Goal: Information Seeking & Learning: Learn about a topic

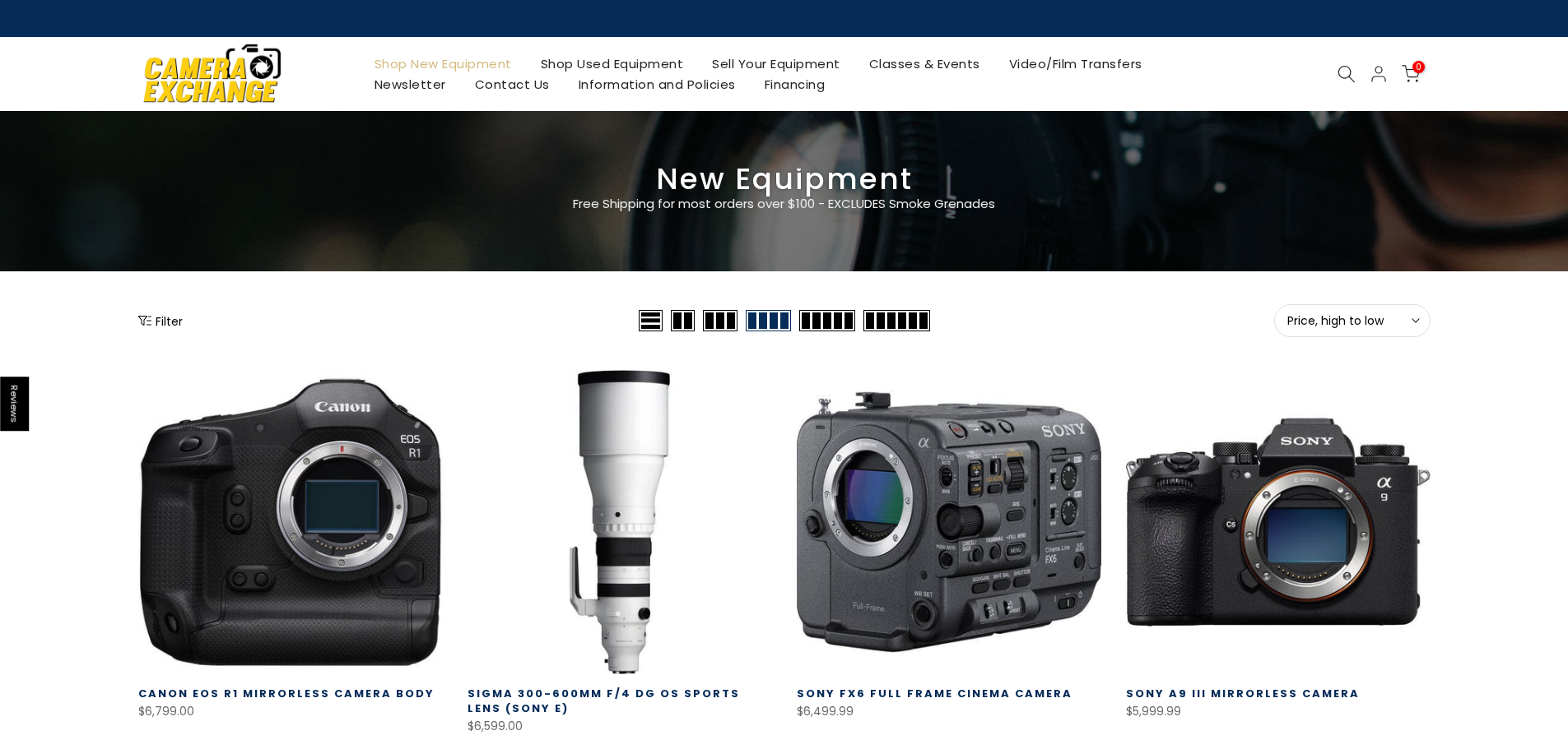
click at [610, 60] on link "Shop Used Equipment" at bounding box center [612, 63] width 172 height 21
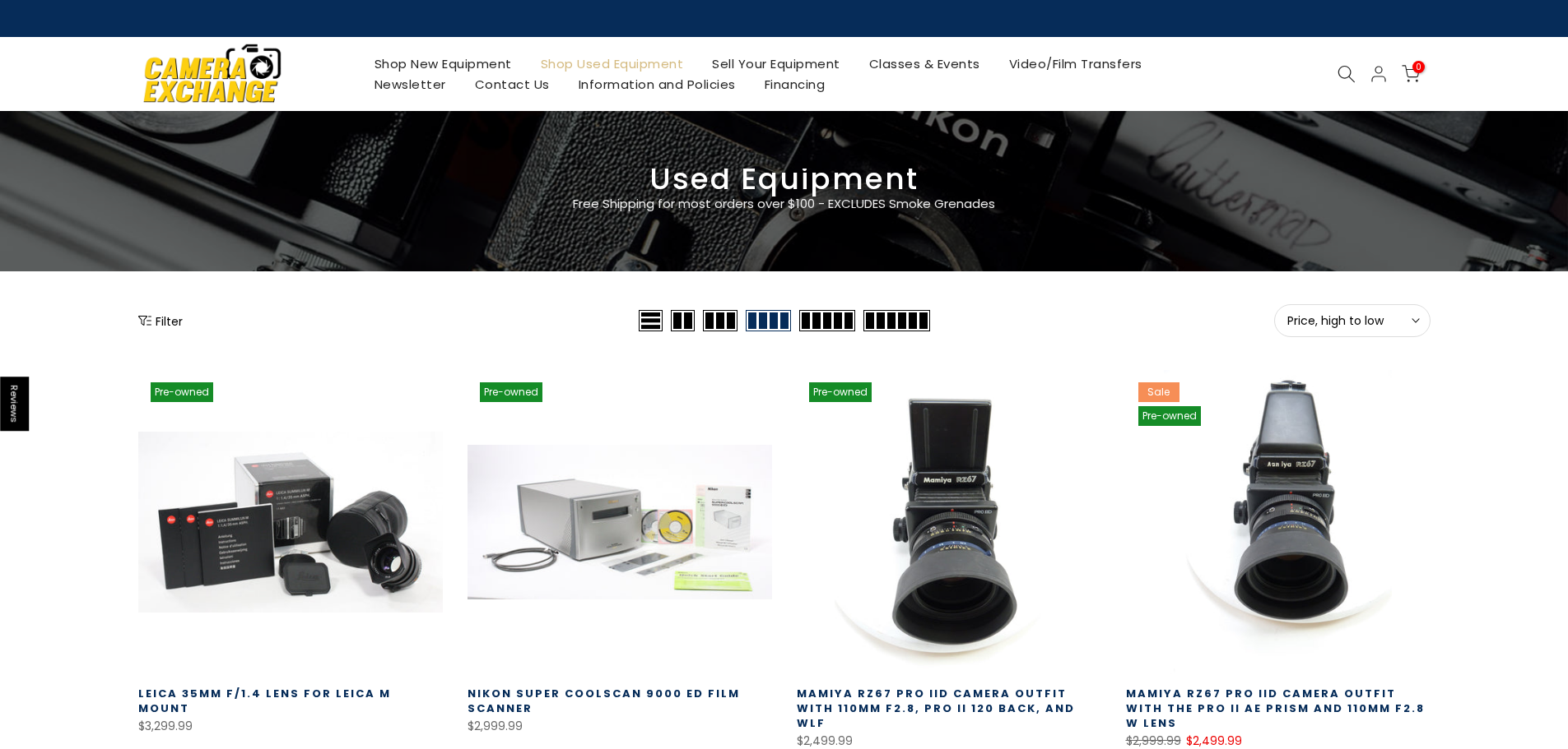
click at [173, 320] on button "Filter" at bounding box center [160, 321] width 44 height 17
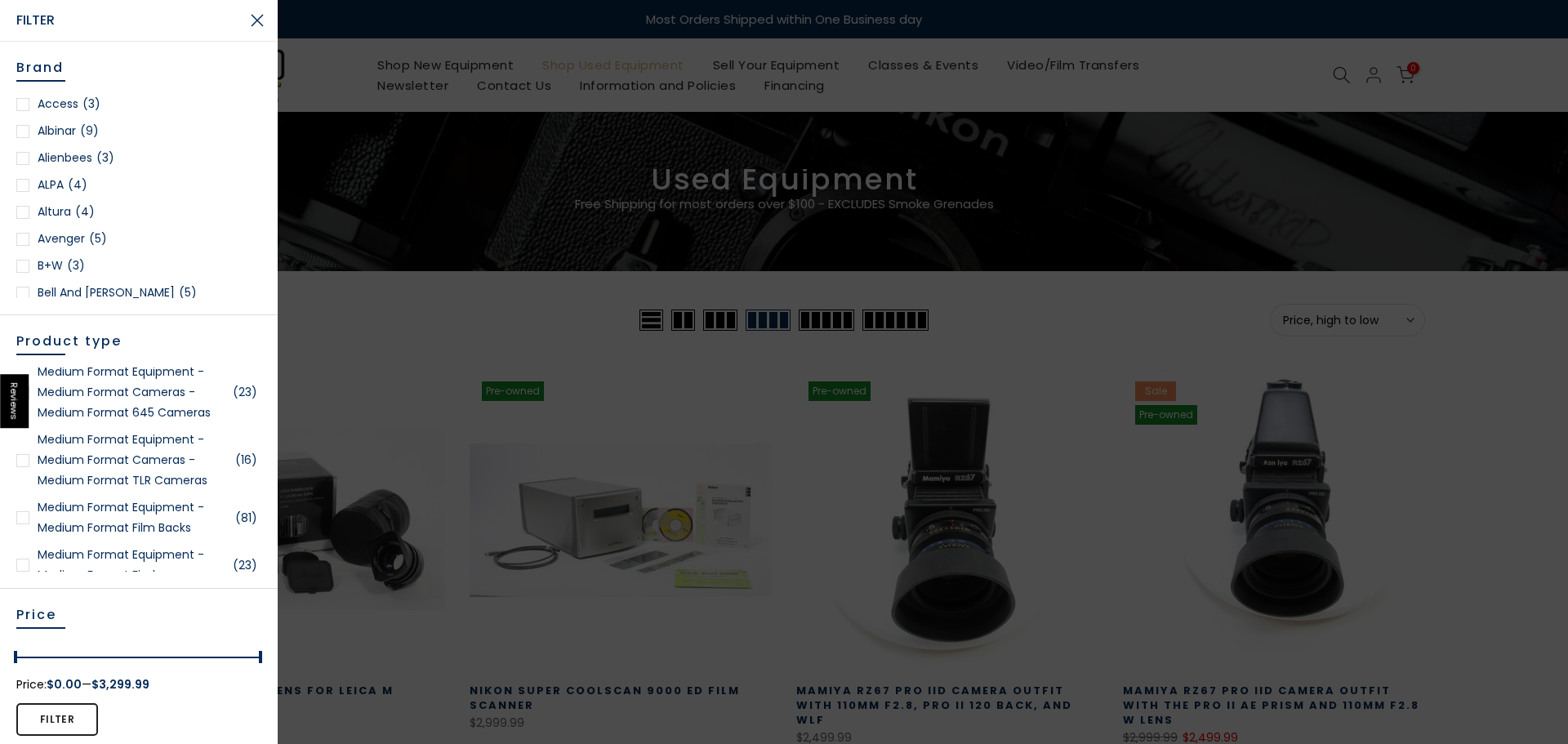
scroll to position [2941, 0]
click at [21, 461] on div at bounding box center [23, 455] width 13 height 13
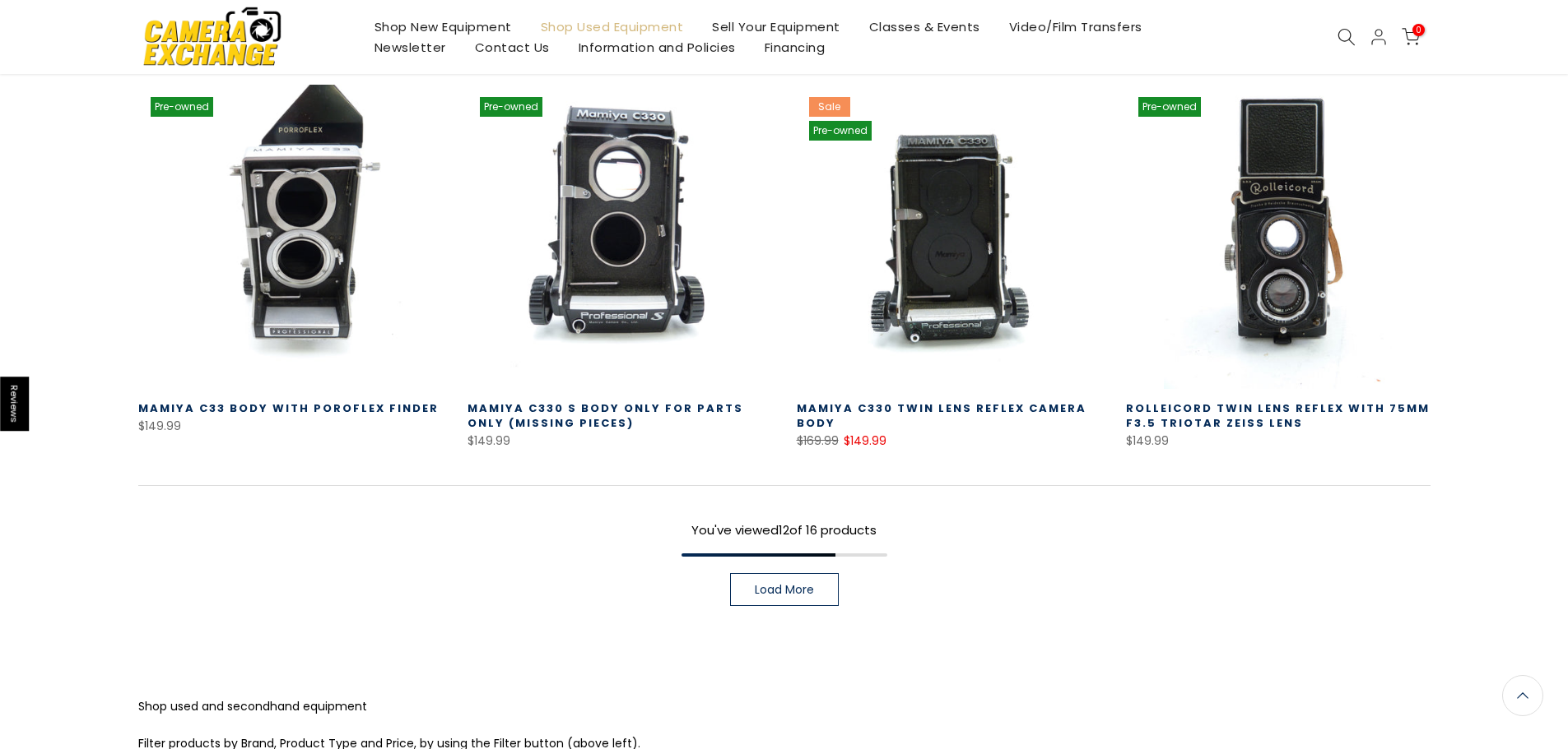
scroll to position [1152, 0]
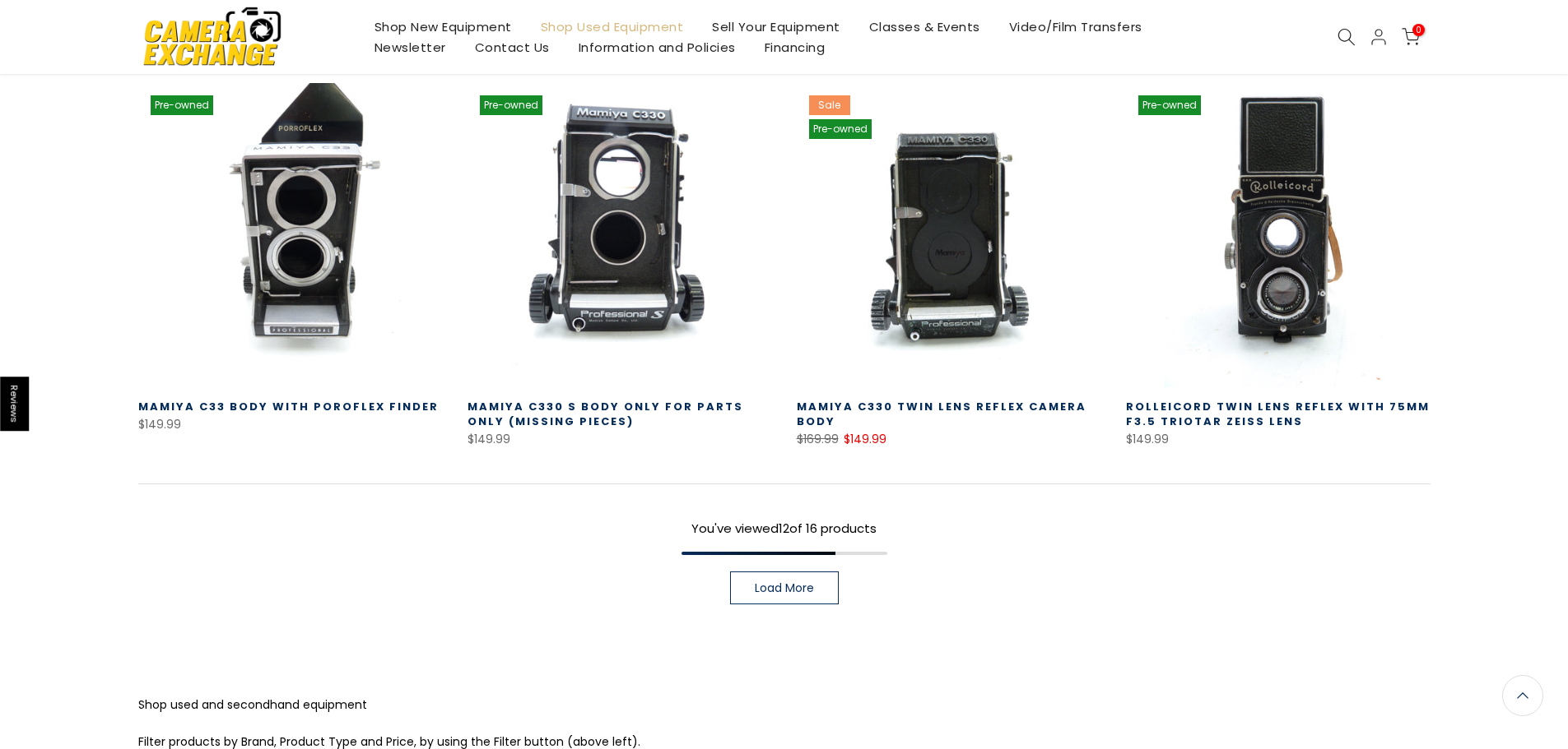
click at [802, 583] on span "Load More" at bounding box center [784, 588] width 59 height 12
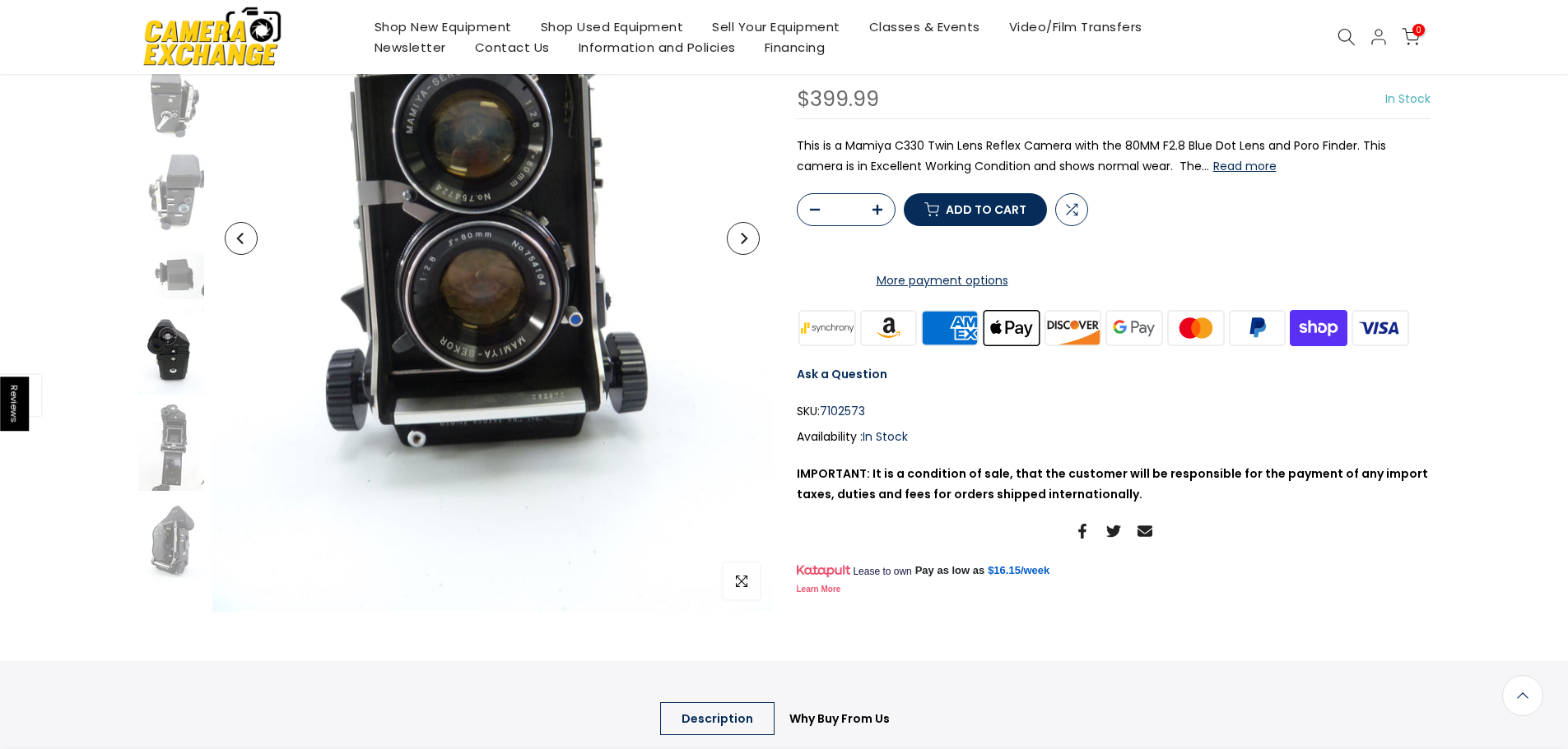
scroll to position [329, 0]
click at [180, 432] on img at bounding box center [171, 445] width 66 height 88
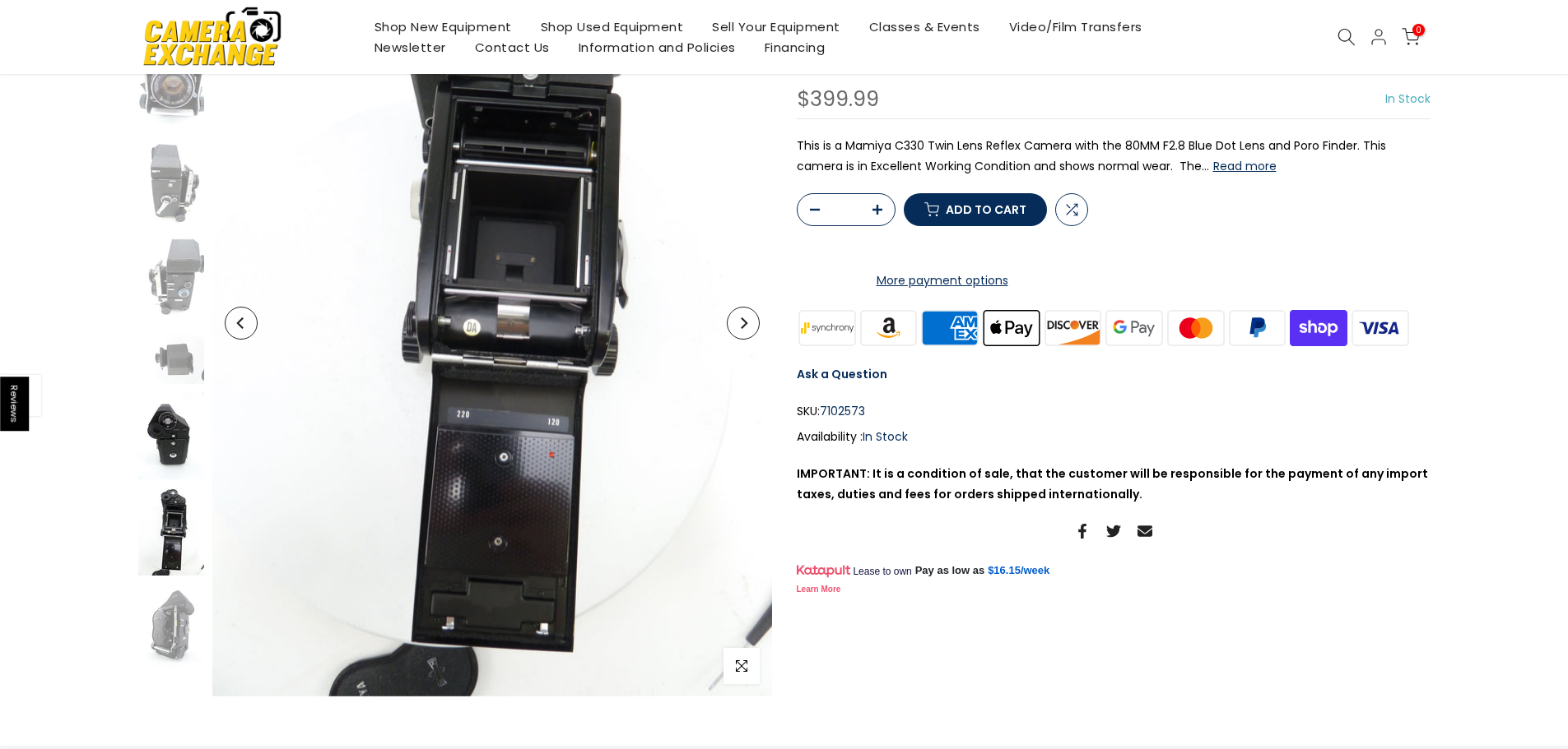
scroll to position [247, 0]
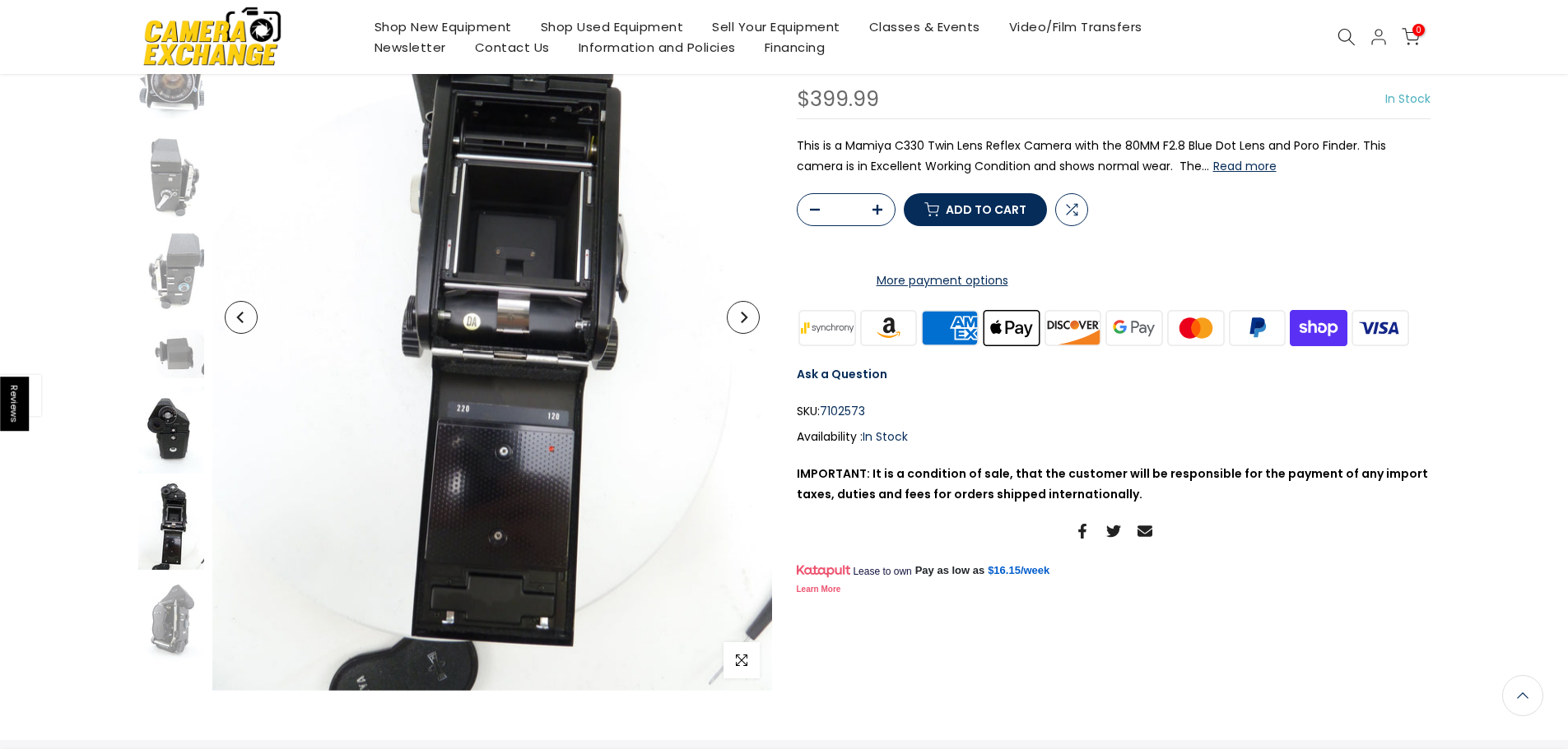
click at [170, 444] on img at bounding box center [171, 431] width 66 height 88
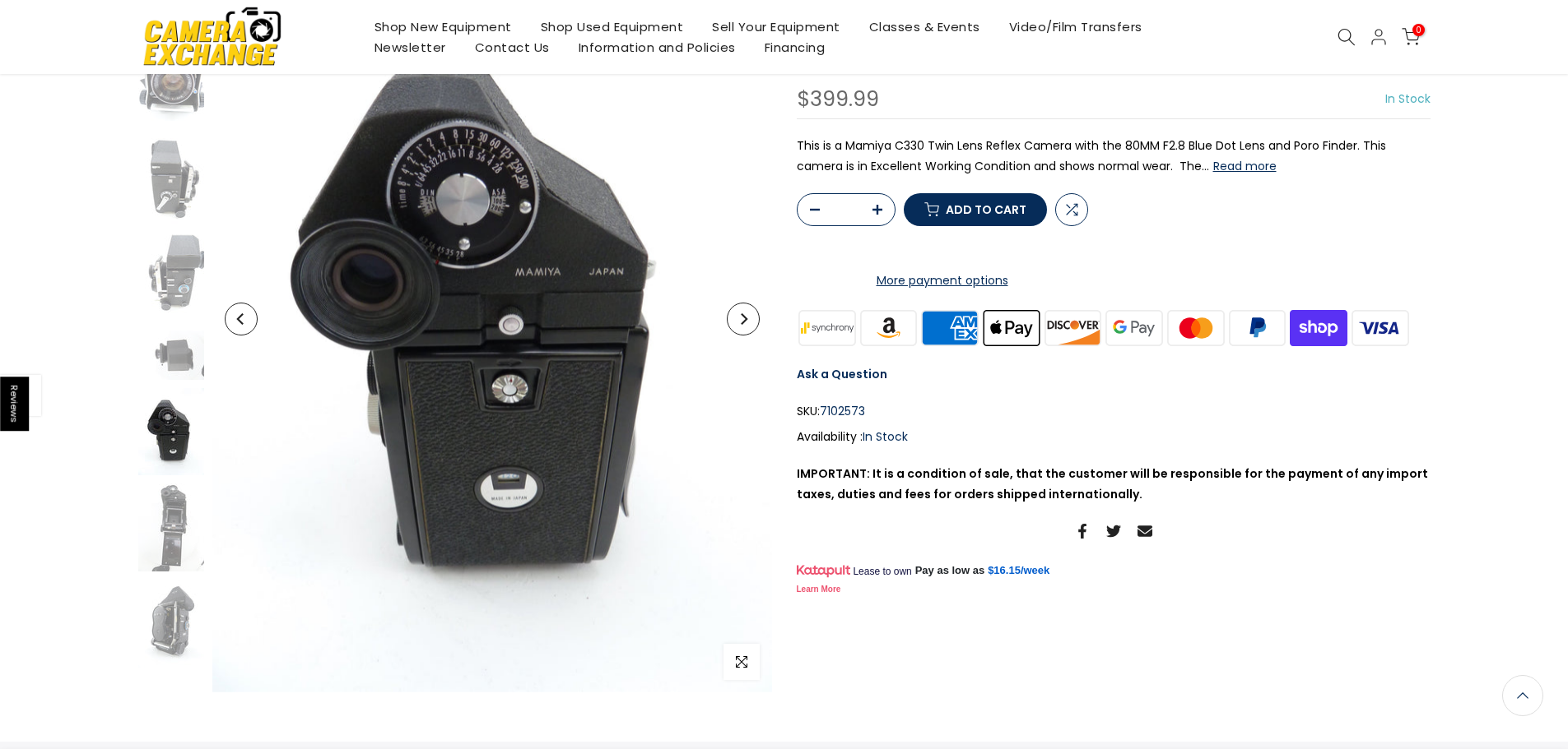
scroll to position [248, 0]
click at [177, 609] on img at bounding box center [171, 623] width 66 height 88
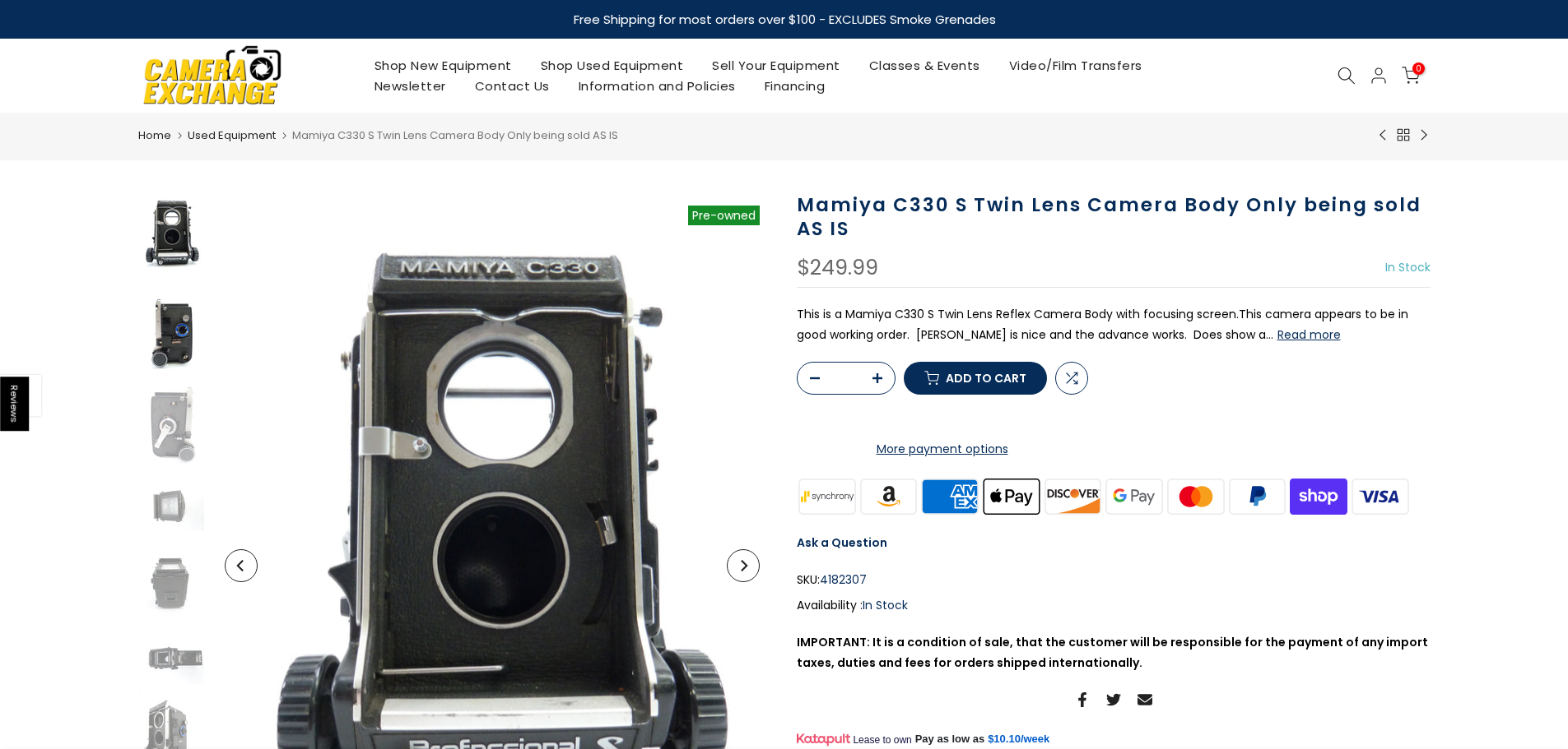
click at [182, 328] on img at bounding box center [171, 334] width 66 height 88
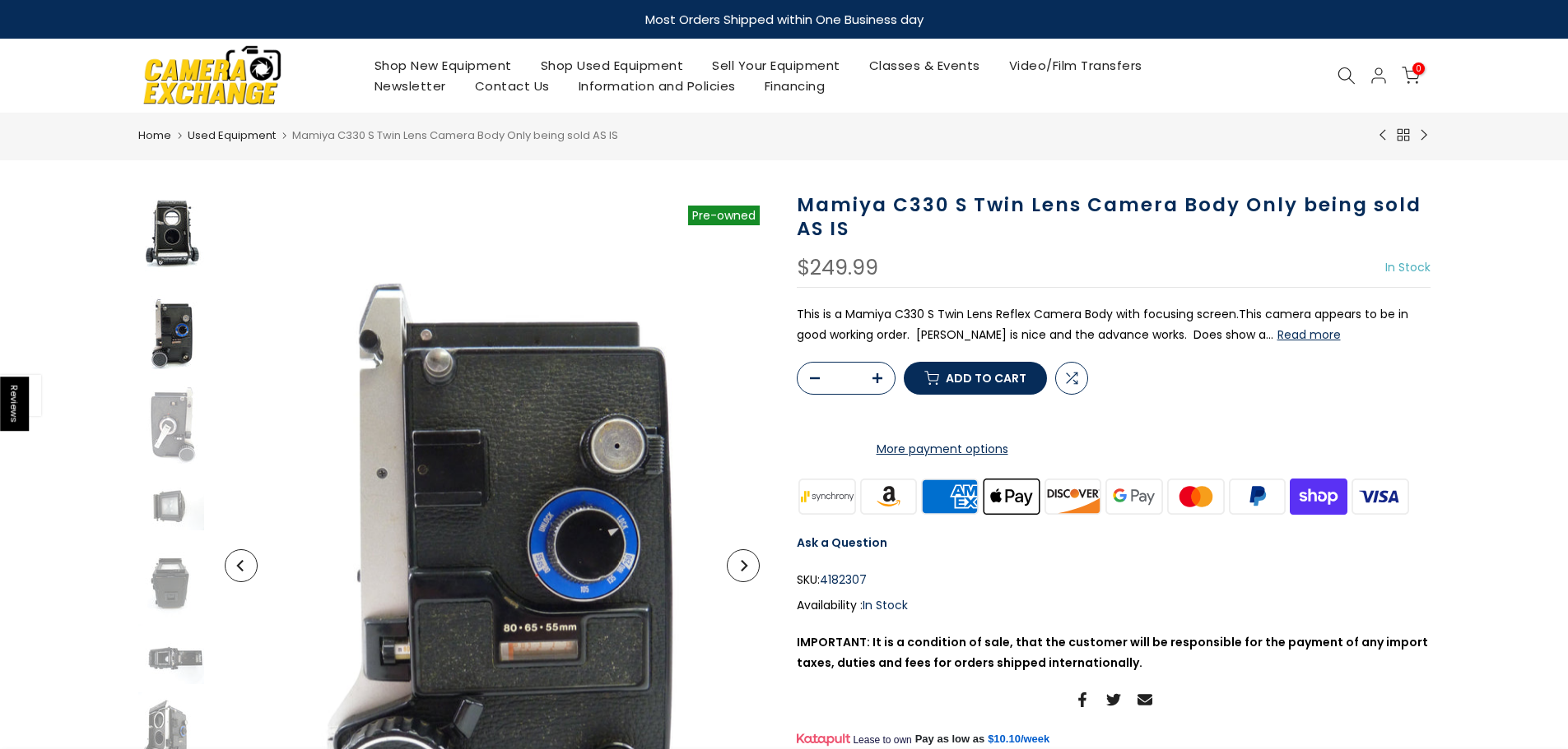
click at [174, 239] on img at bounding box center [171, 237] width 66 height 88
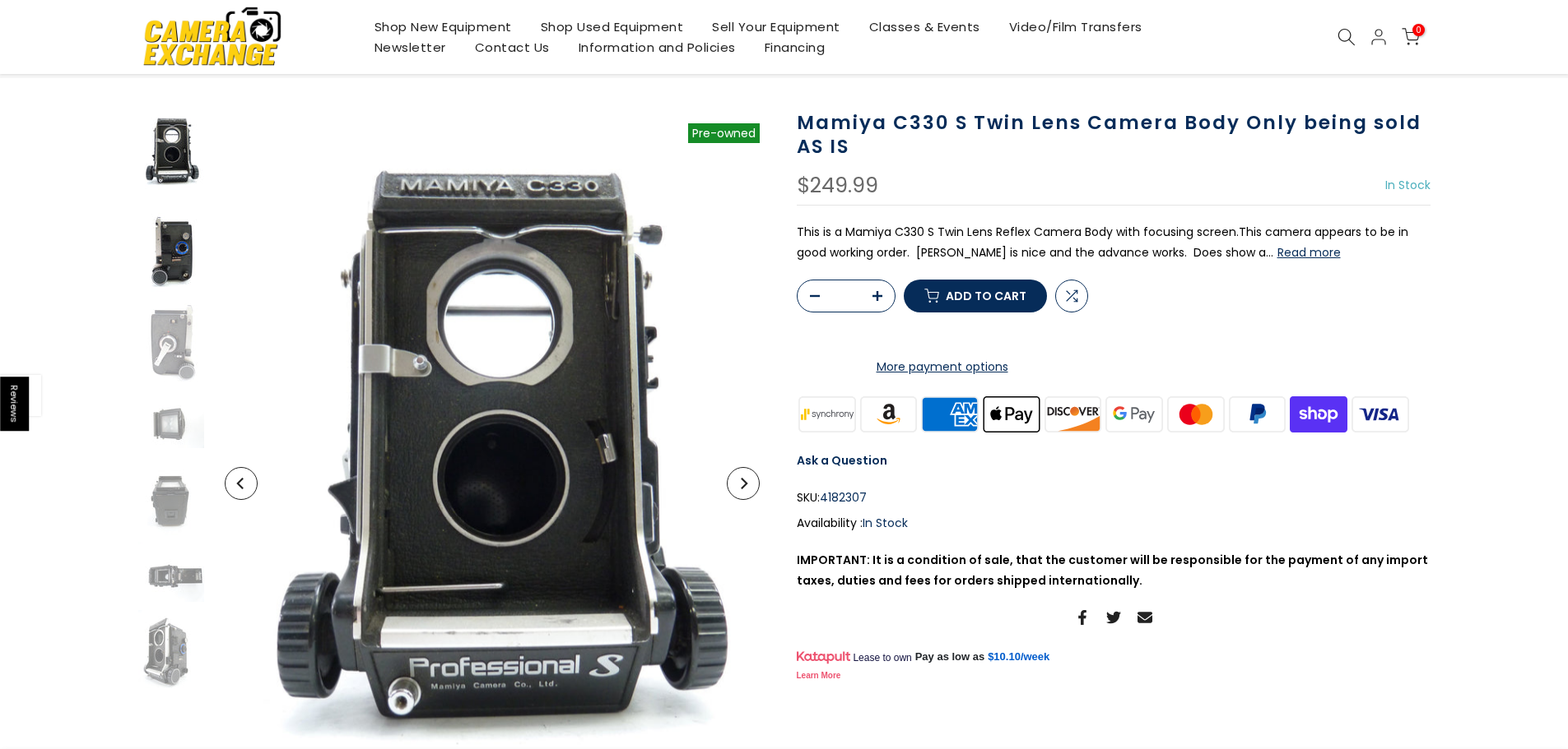
scroll to position [84, 0]
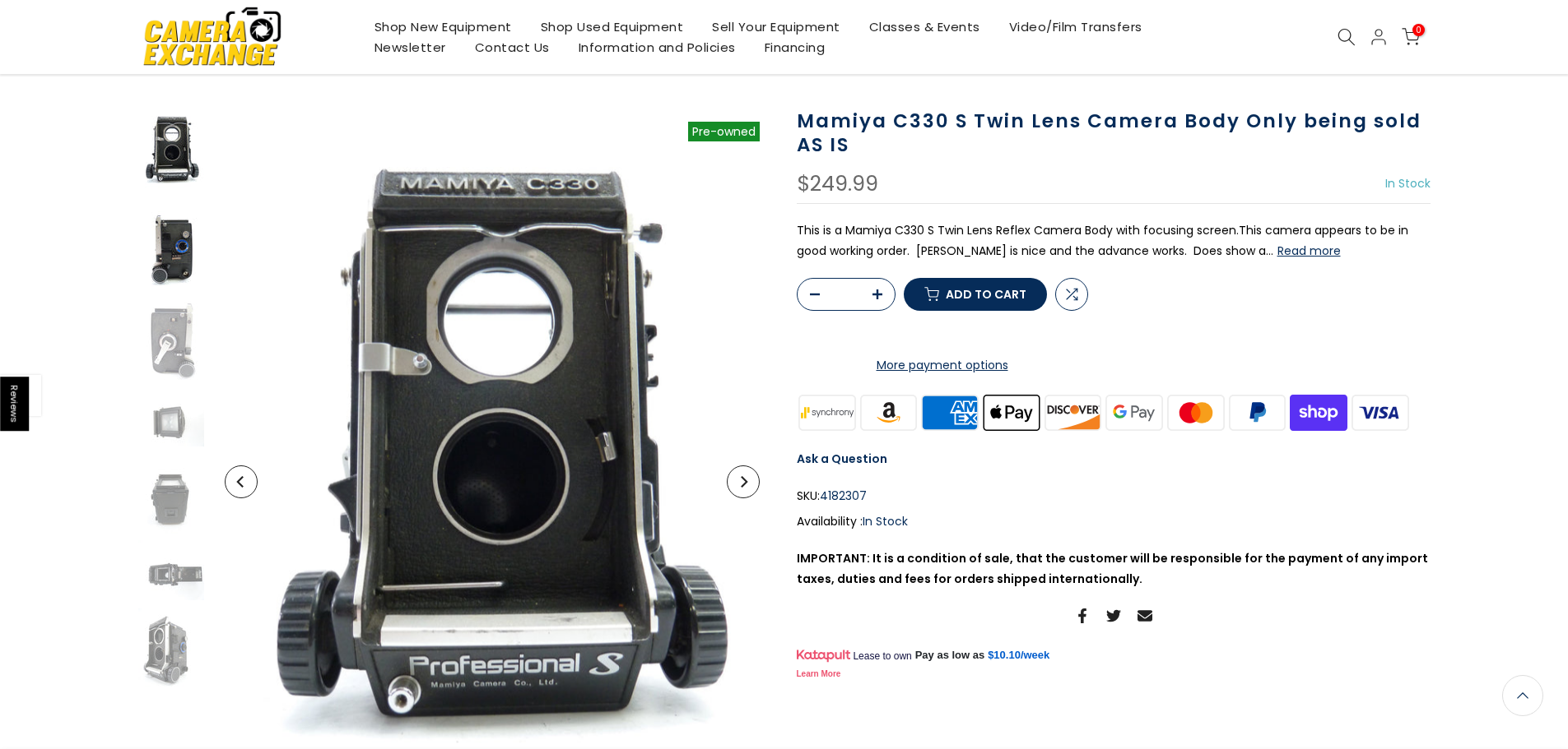
click at [173, 241] on img at bounding box center [171, 250] width 66 height 88
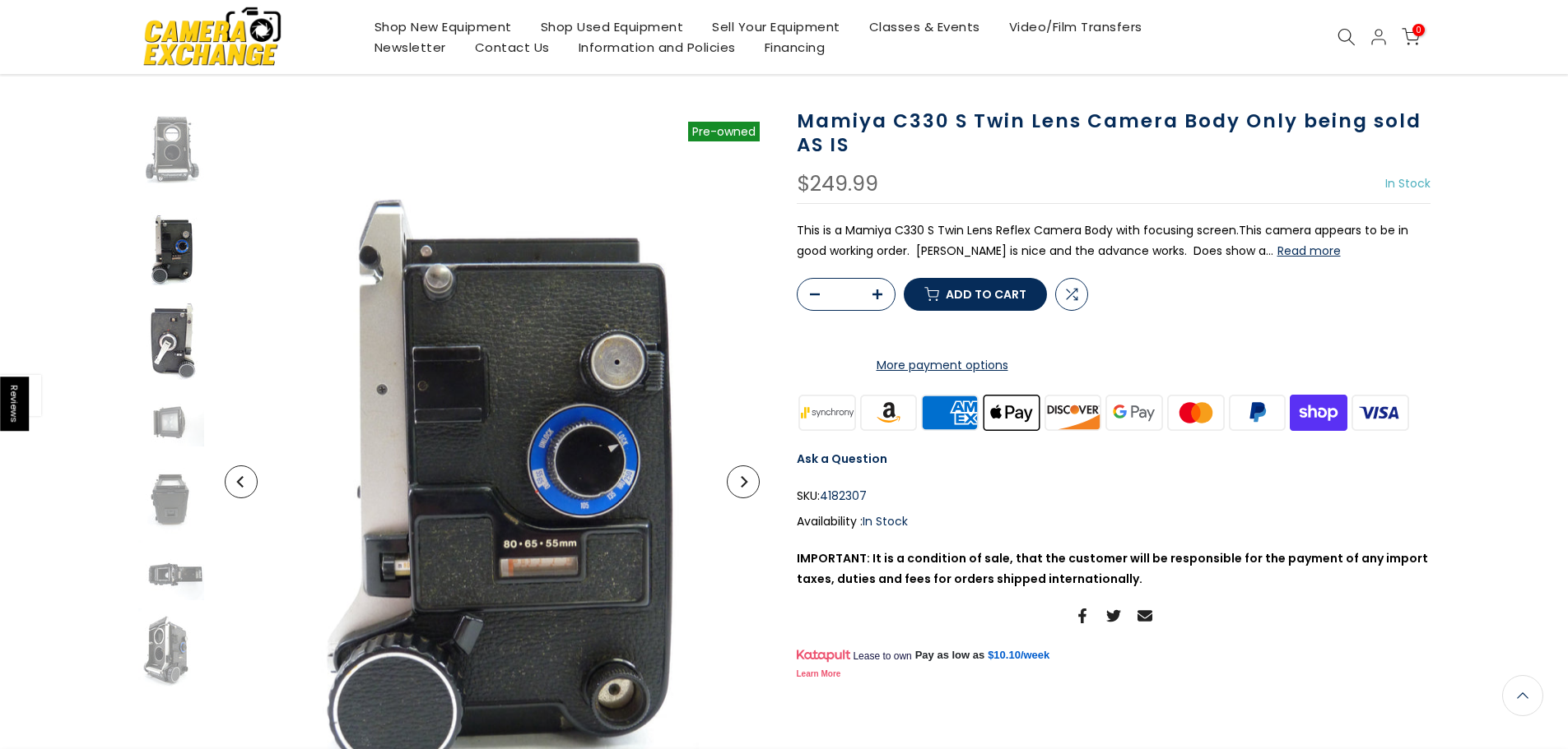
scroll to position [82, 0]
click at [199, 379] on img at bounding box center [171, 345] width 66 height 88
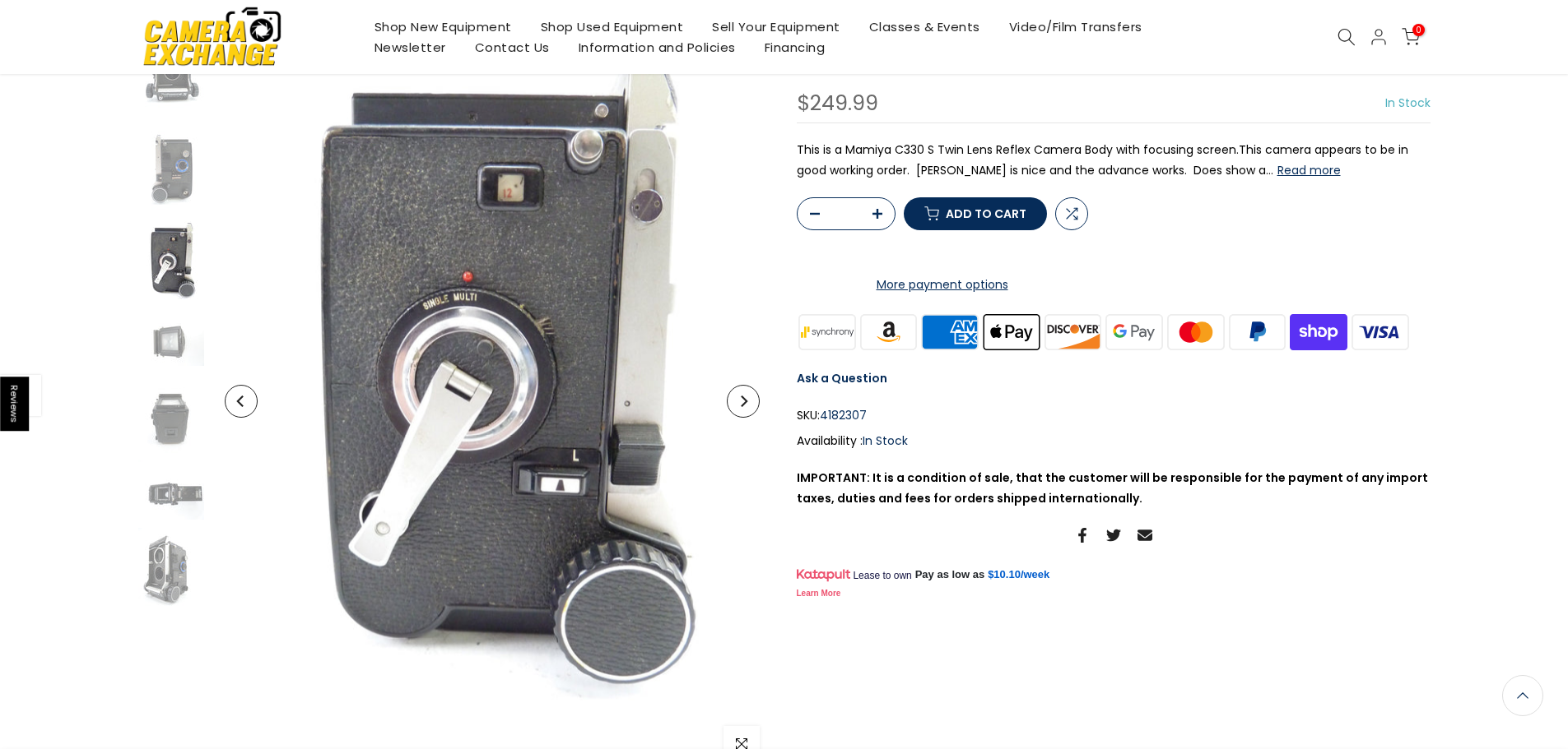
scroll to position [166, 0]
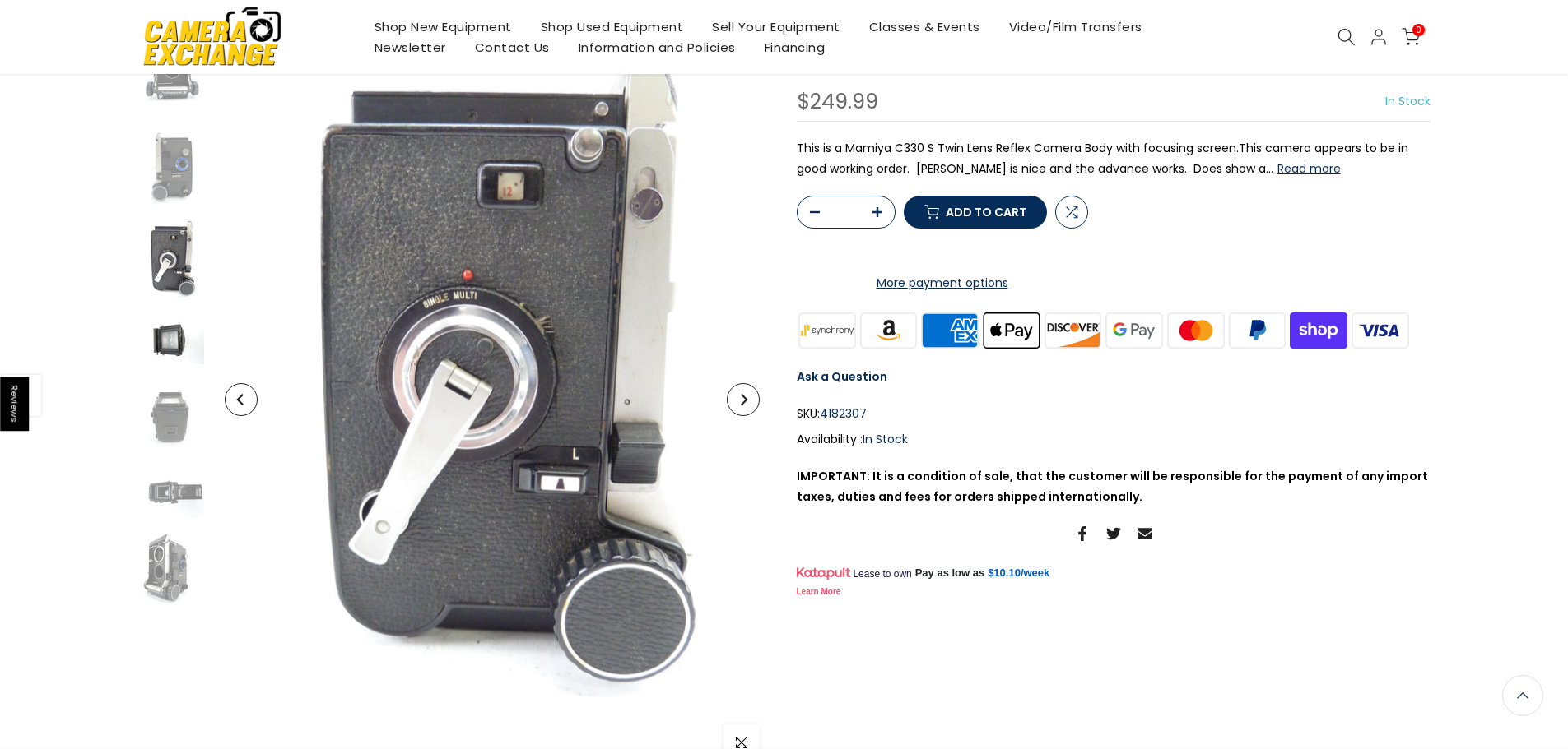
click at [162, 354] on img at bounding box center [171, 340] width 66 height 49
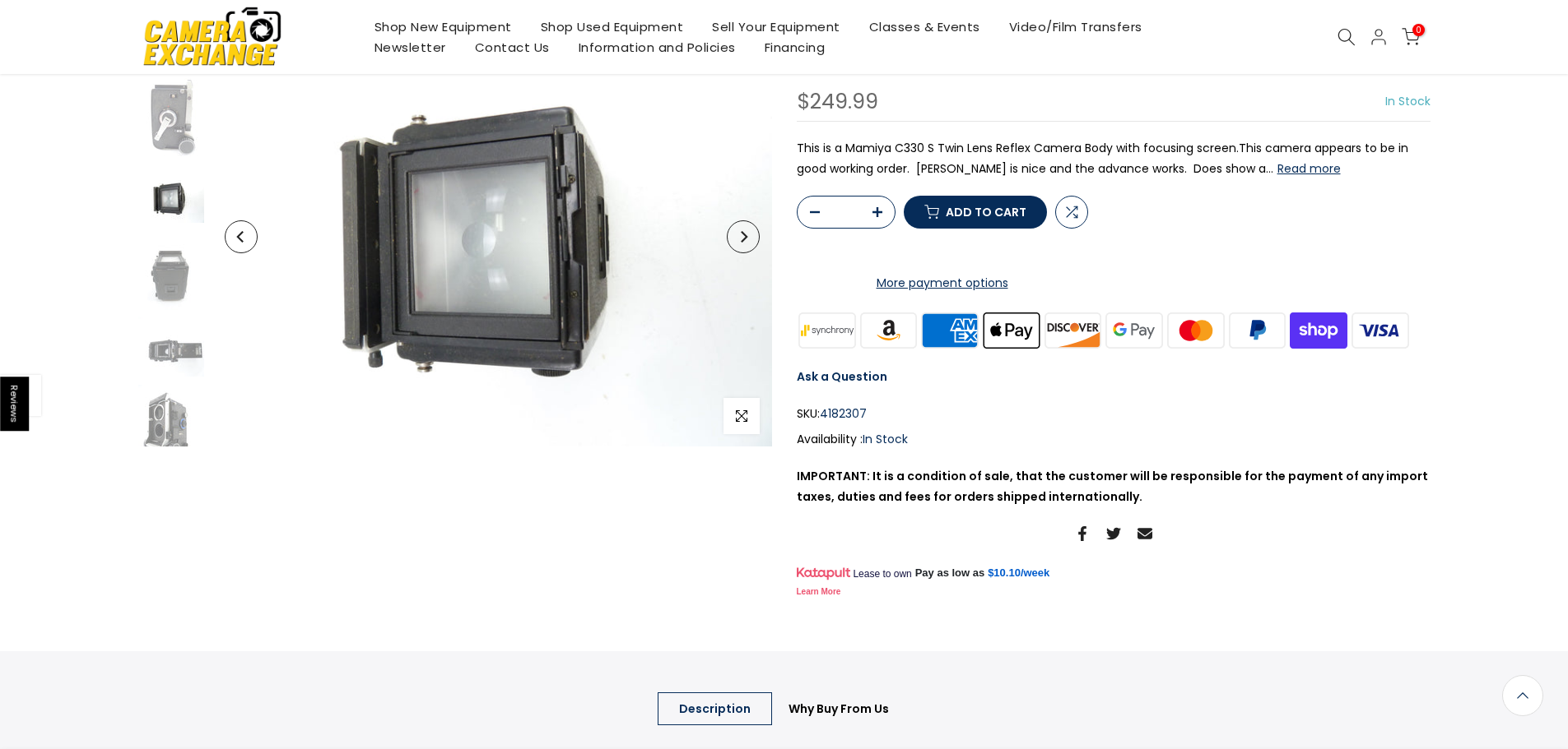
scroll to position [167, 0]
click at [173, 266] on img at bounding box center [171, 250] width 66 height 88
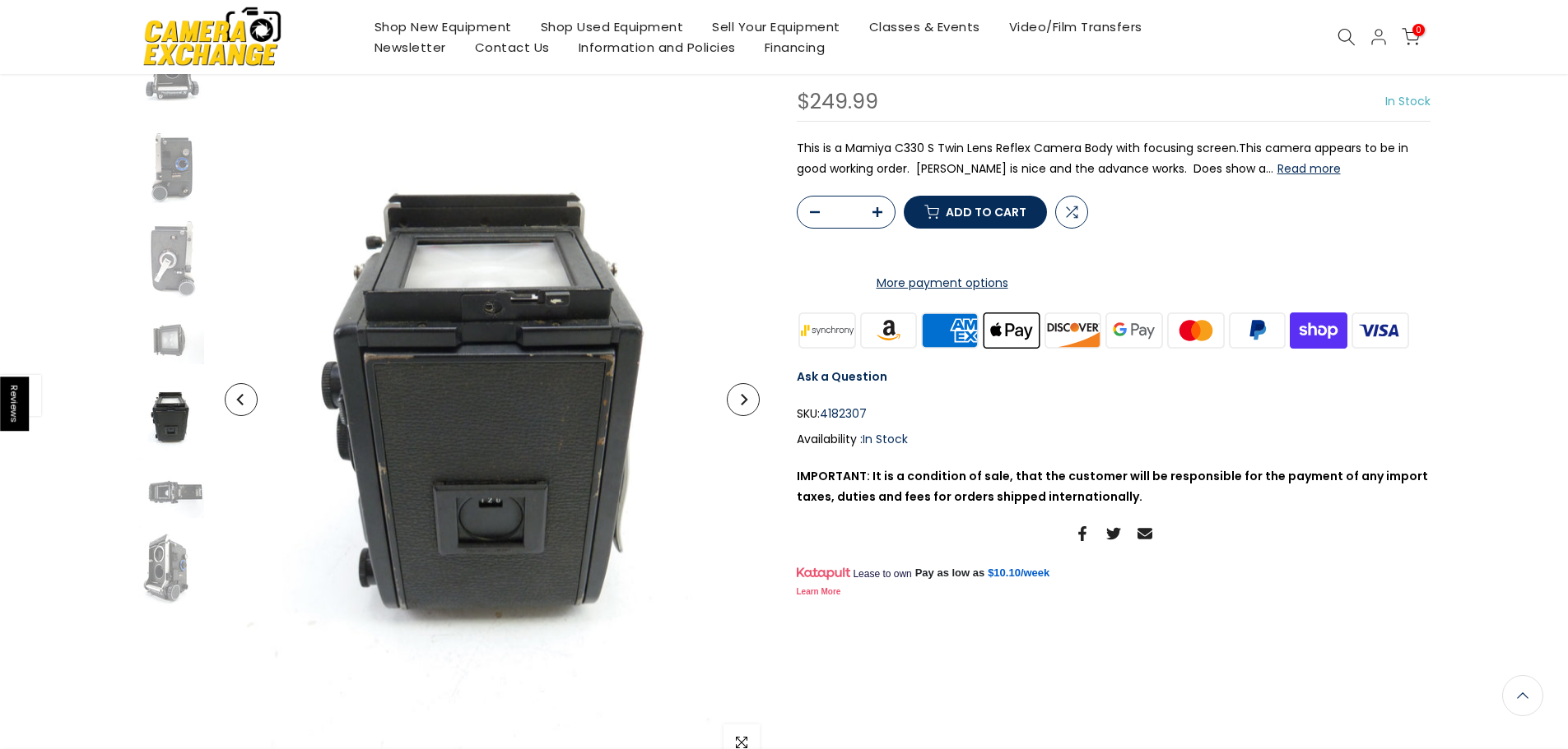
scroll to position [165, 0]
click at [164, 419] on img at bounding box center [171, 417] width 66 height 88
click at [170, 496] on img at bounding box center [171, 493] width 66 height 49
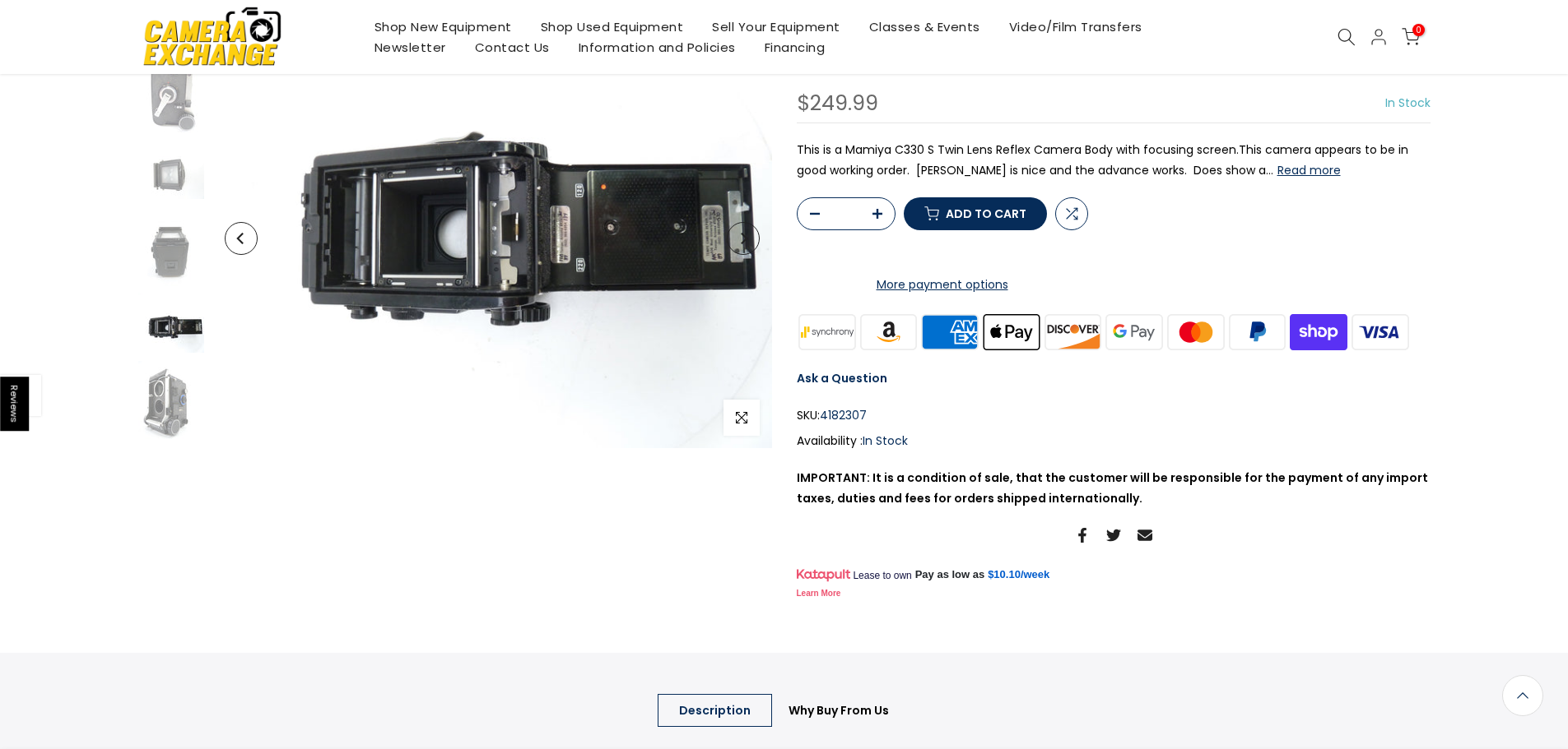
scroll to position [166, 0]
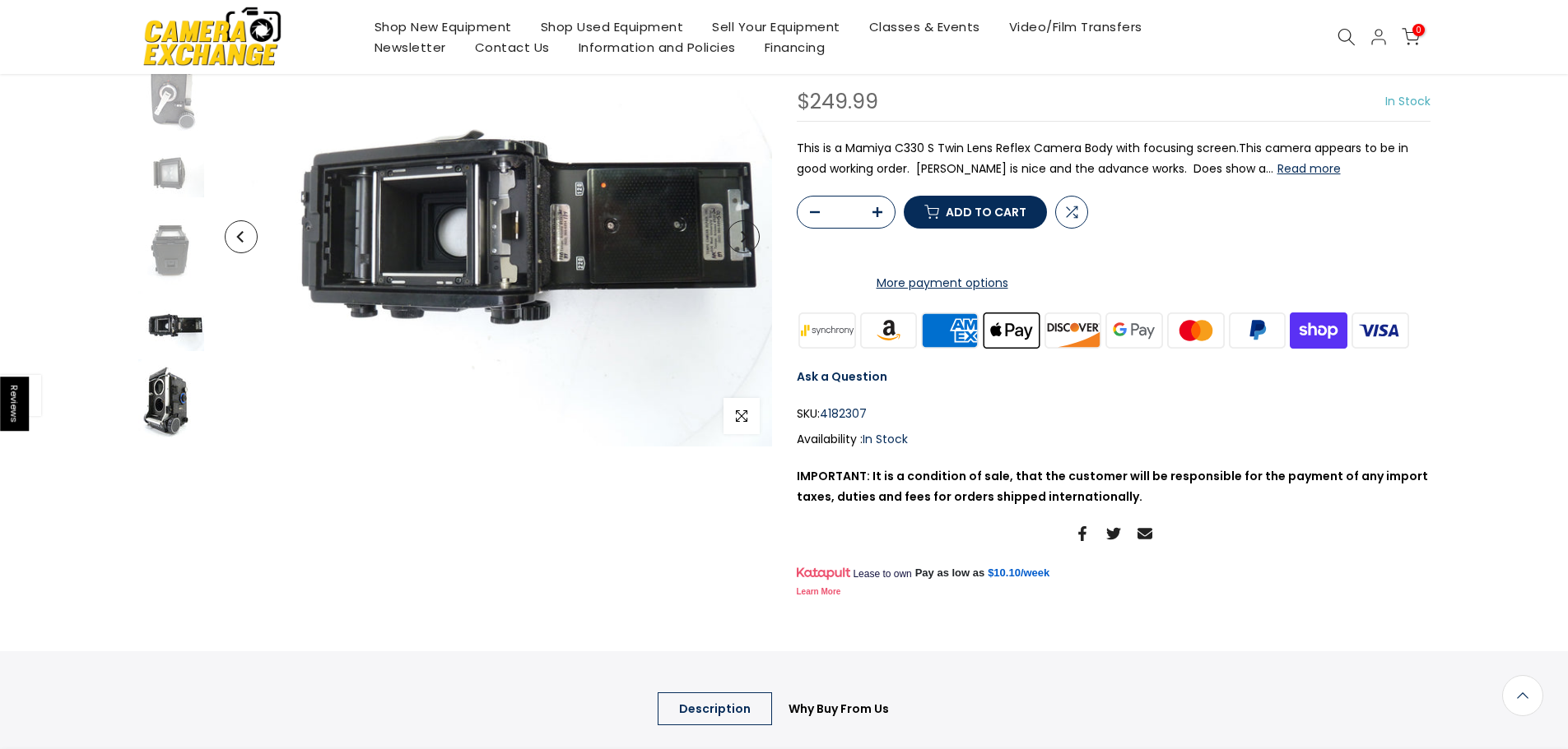
click at [167, 404] on img at bounding box center [171, 404] width 66 height 88
